Goal: Transaction & Acquisition: Purchase product/service

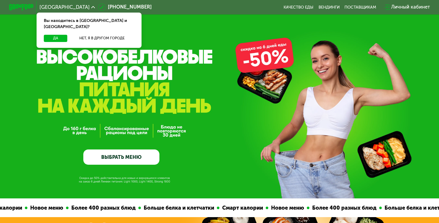
click at [147, 157] on link "ВЫБРАТЬ МЕНЮ" at bounding box center [121, 156] width 76 height 15
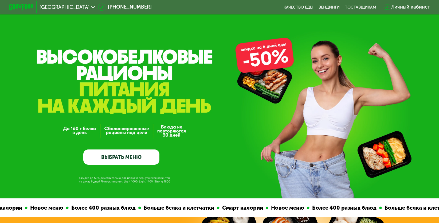
click at [140, 158] on link "ВЫБРАТЬ МЕНЮ" at bounding box center [121, 156] width 76 height 15
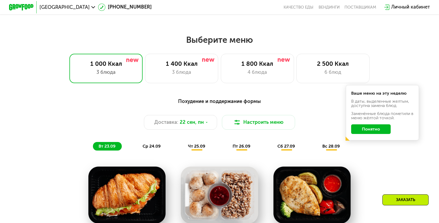
scroll to position [386, 0]
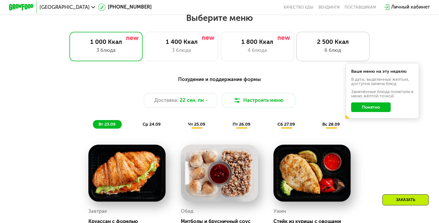
click at [362, 49] on div "6 блюд" at bounding box center [333, 50] width 60 height 7
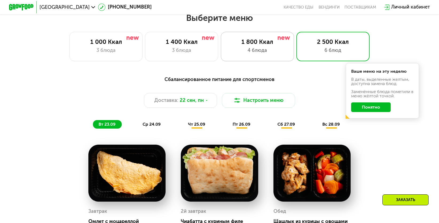
click at [248, 45] on div "1 800 Ккал" at bounding box center [257, 41] width 60 height 7
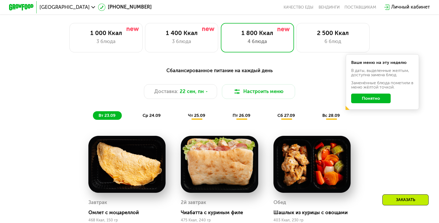
scroll to position [440, 0]
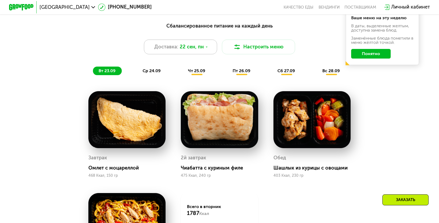
click at [208, 54] on div "Доставка: [DATE]" at bounding box center [180, 47] width 73 height 15
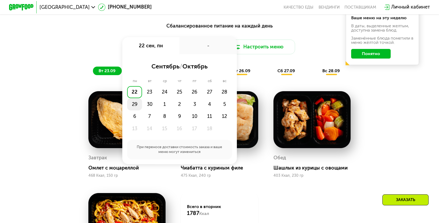
click at [135, 109] on div "29" at bounding box center [134, 104] width 15 height 12
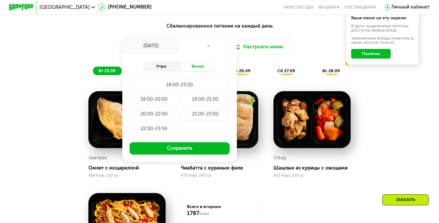
click at [175, 69] on div "Утро" at bounding box center [161, 66] width 37 height 9
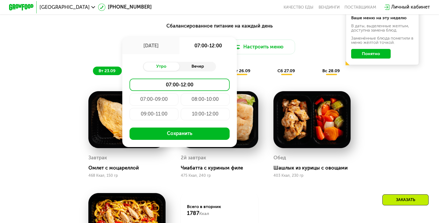
click at [192, 67] on div "Вечер" at bounding box center [197, 66] width 37 height 9
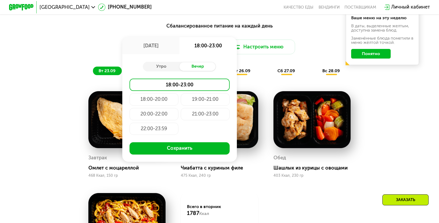
click at [150, 130] on div "22:00-23:59" at bounding box center [154, 129] width 49 height 12
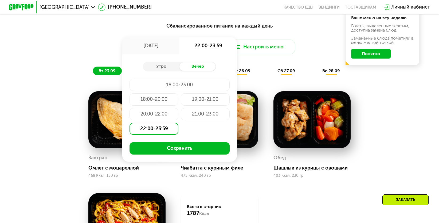
click at [187, 117] on div "21:00-23:00" at bounding box center [205, 114] width 49 height 12
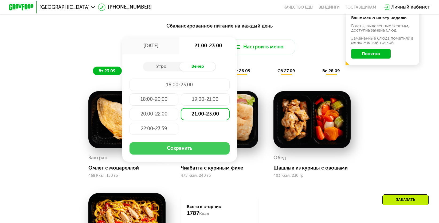
click at [189, 149] on button "Сохранить" at bounding box center [180, 148] width 100 height 12
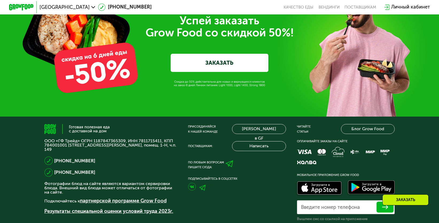
scroll to position [1988, 0]
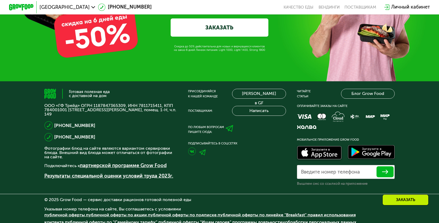
click at [257, 37] on link "ЗАКАЗАТЬ" at bounding box center [219, 27] width 97 height 18
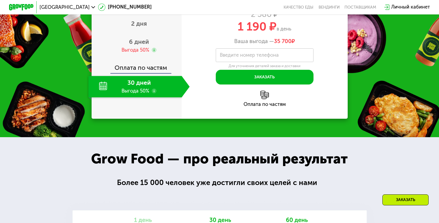
scroll to position [824, 0]
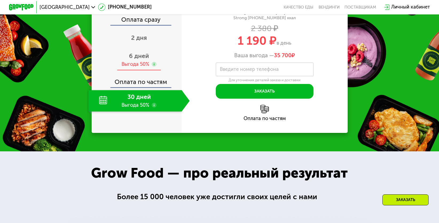
click at [160, 70] on div "6 дней Выгода 50%" at bounding box center [138, 59] width 101 height 21
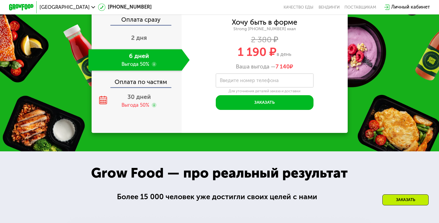
click at [161, 87] on div "Оплата по частям" at bounding box center [137, 80] width 90 height 14
click at [155, 111] on div "30 дней Выгода 50%" at bounding box center [138, 100] width 101 height 21
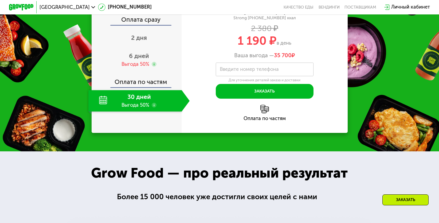
click at [153, 107] on use at bounding box center [154, 105] width 5 height 5
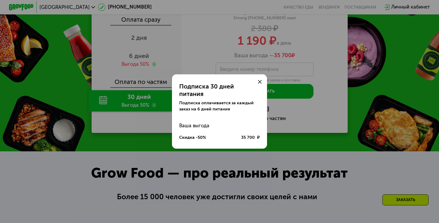
click at [263, 83] on div at bounding box center [259, 81] width 15 height 15
click at [261, 84] on use at bounding box center [260, 82] width 4 height 4
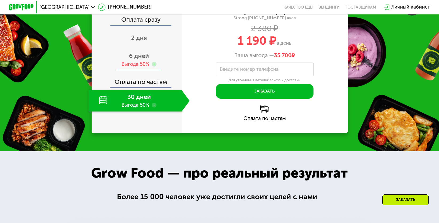
click at [145, 68] on div "Выгода 50%" at bounding box center [135, 64] width 28 height 7
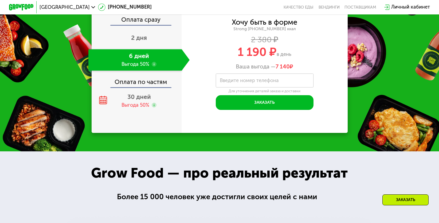
click at [153, 66] on use at bounding box center [154, 64] width 5 height 5
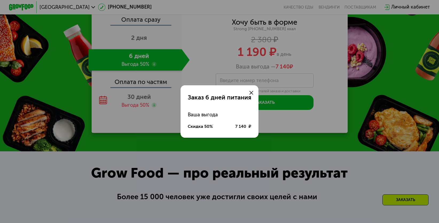
click at [249, 93] on icon at bounding box center [251, 93] width 4 height 4
